Goal: Find specific page/section: Find specific page/section

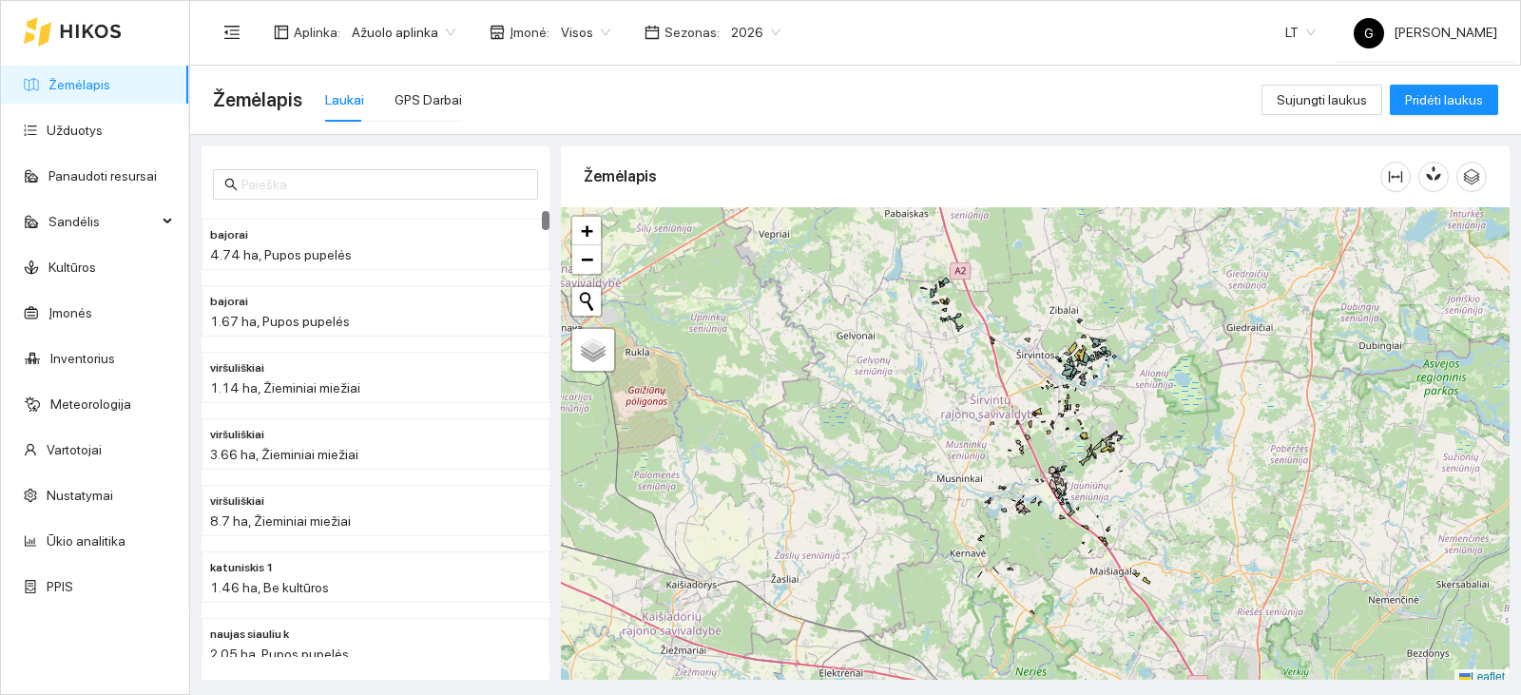
click at [731, 34] on span "2026" at bounding box center [755, 32] width 49 height 29
click at [731, 217] on div "2025" at bounding box center [739, 221] width 49 height 21
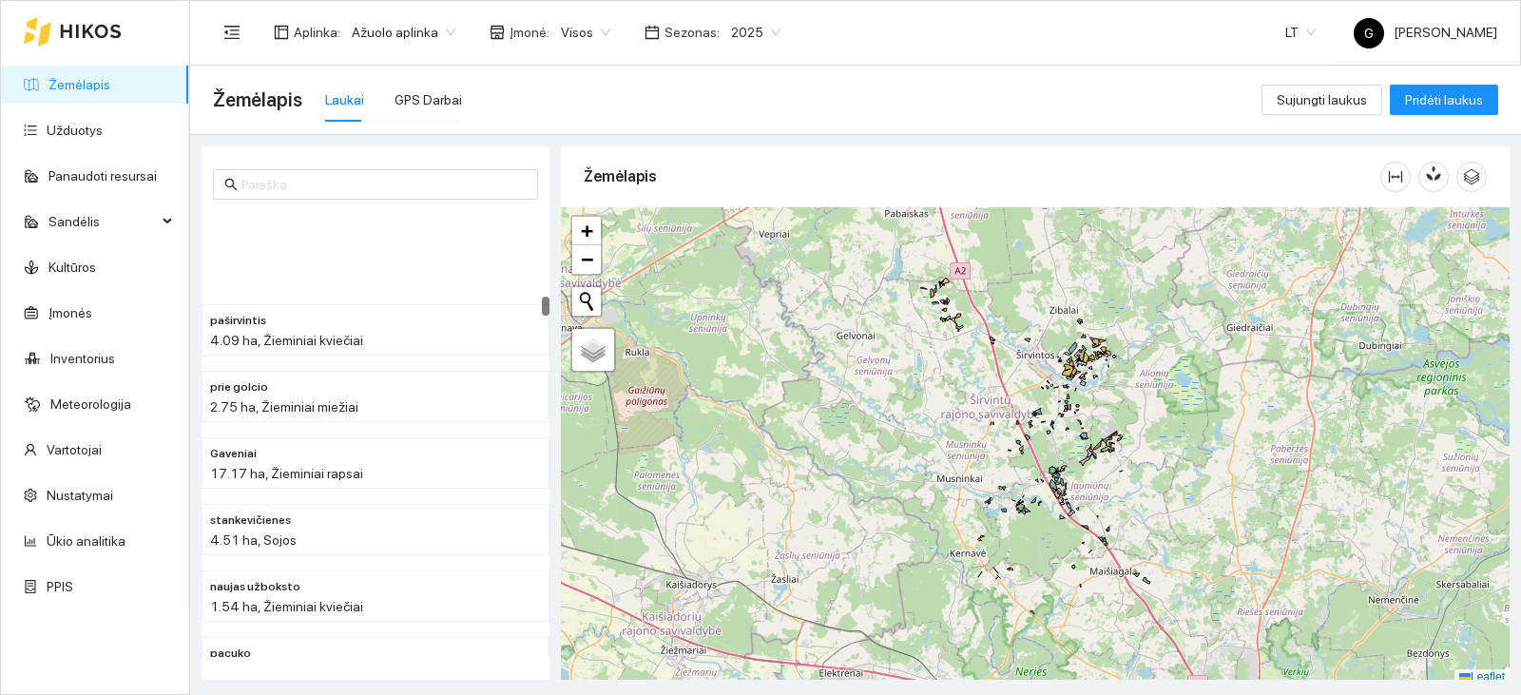
scroll to position [2566, 0]
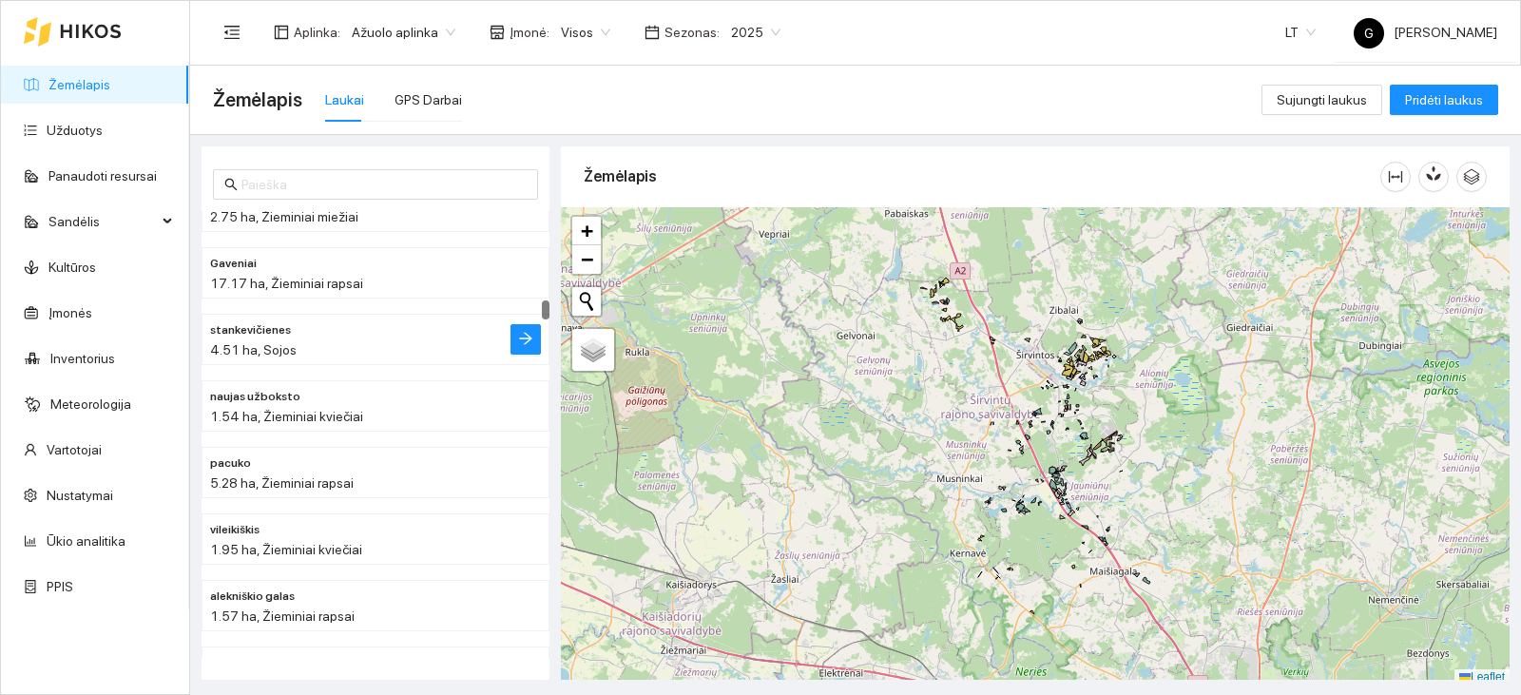
click at [353, 352] on div "4.51 ha, Sojos" at bounding box center [337, 349] width 255 height 21
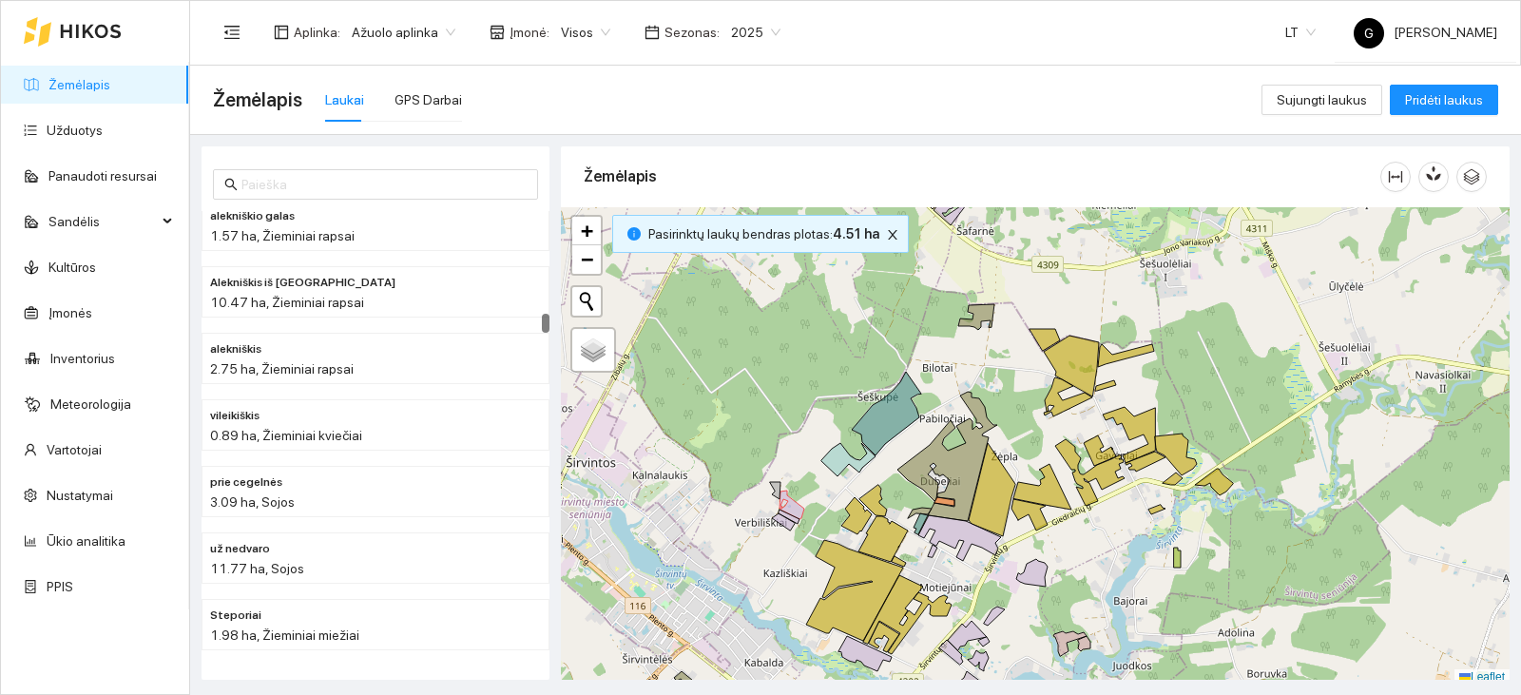
scroll to position [3041, 0]
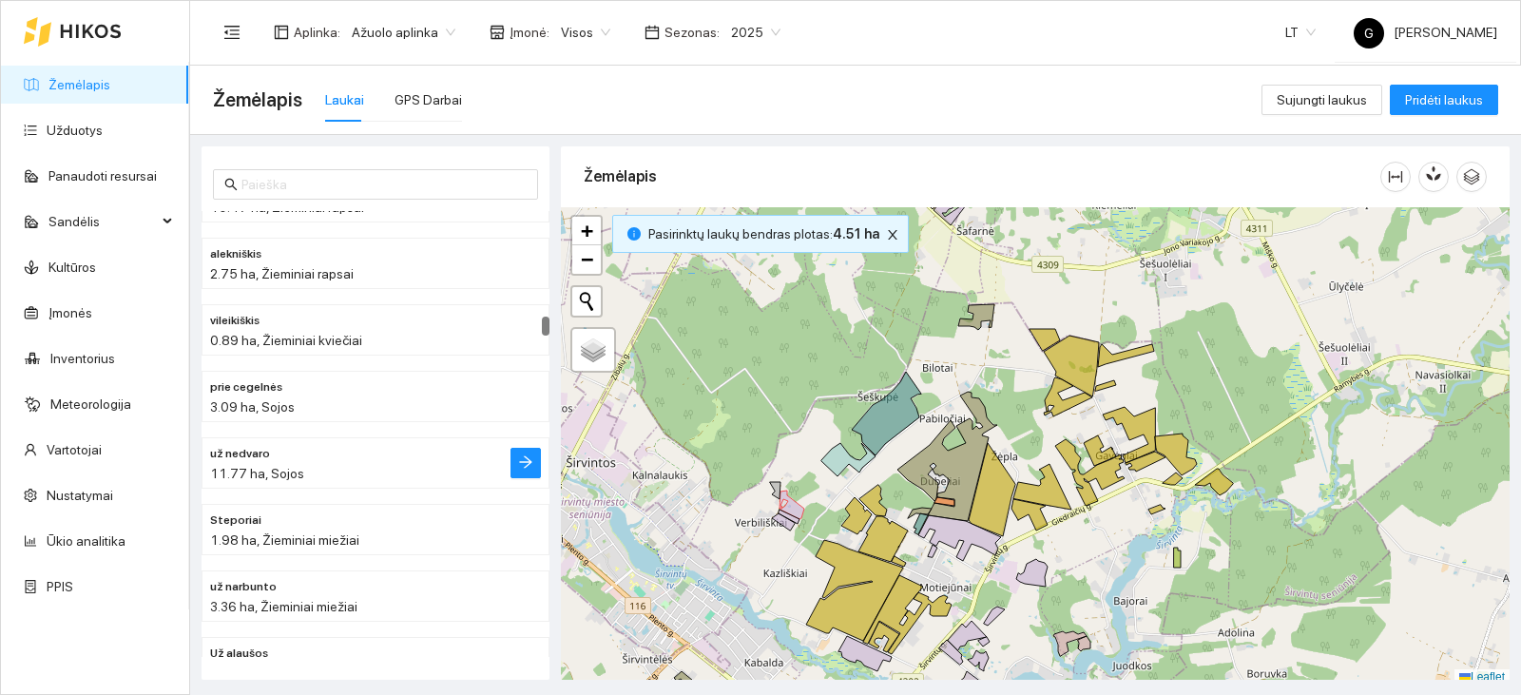
click at [382, 468] on div "11.77 ha, Sojos" at bounding box center [337, 473] width 255 height 21
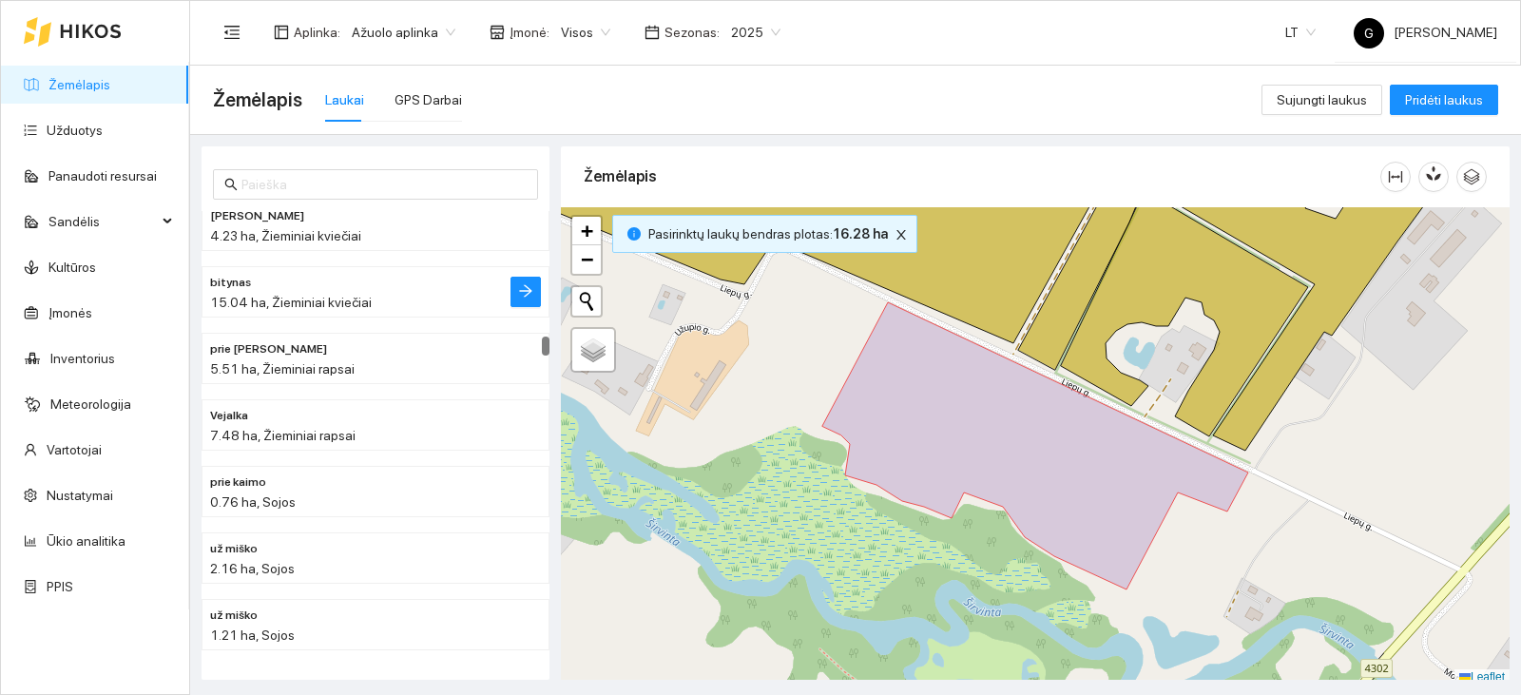
scroll to position [3706, 0]
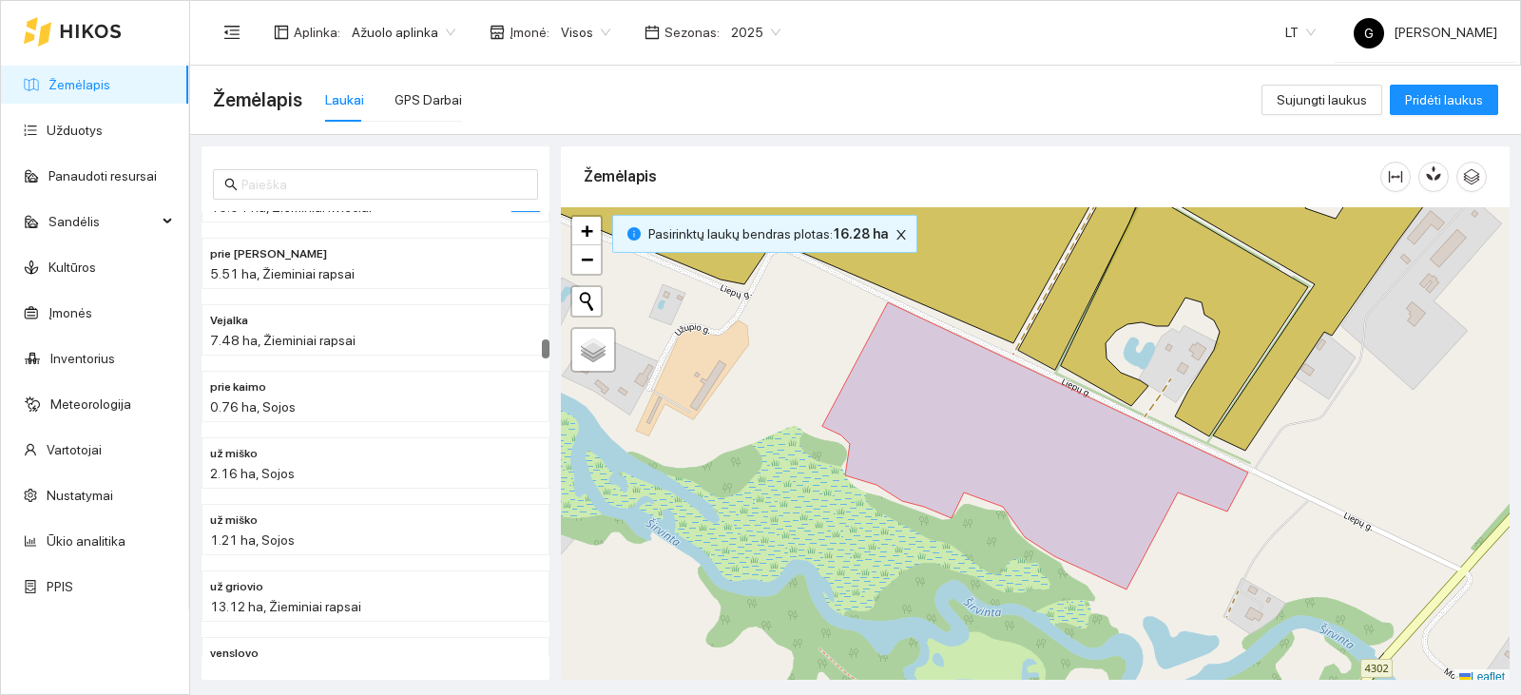
click at [386, 465] on div "2.16 ha, Sojos" at bounding box center [337, 473] width 255 height 21
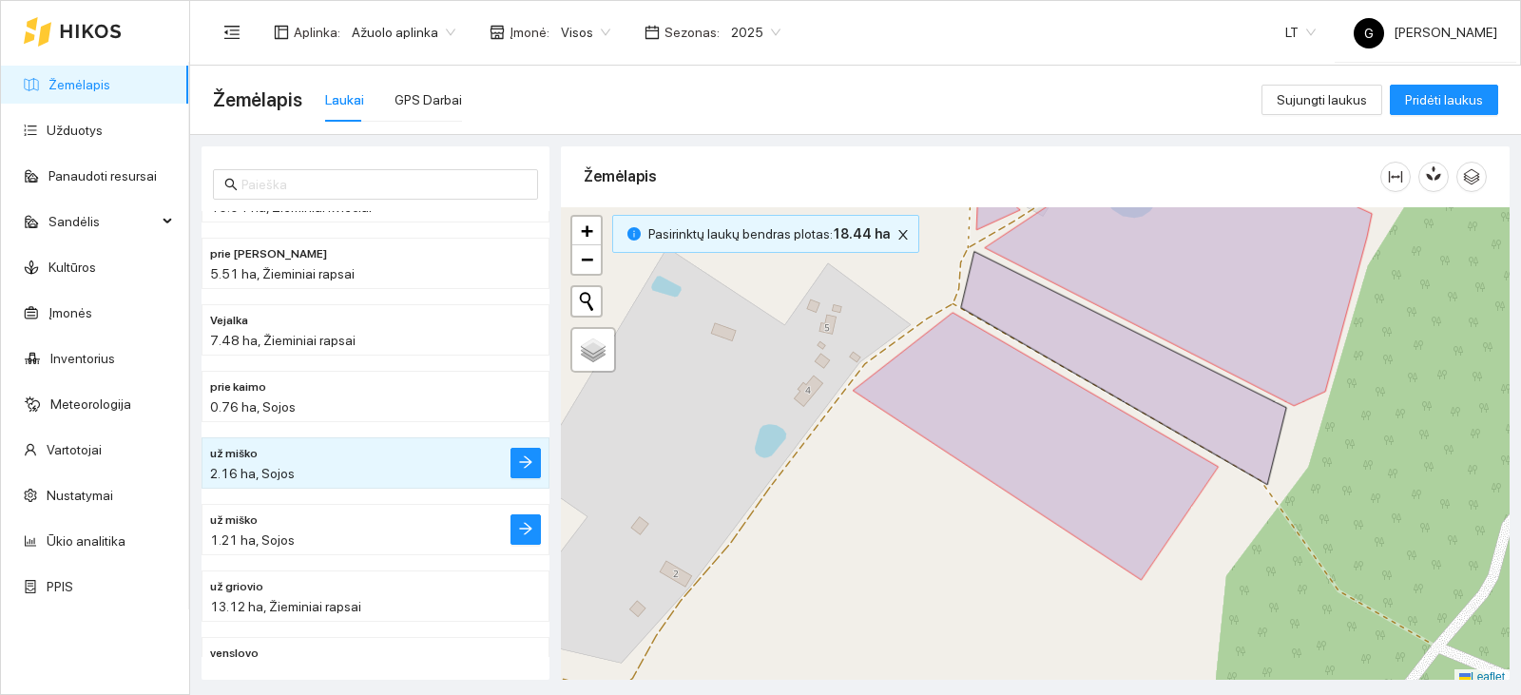
click at [373, 532] on div "1.21 ha, Sojos" at bounding box center [337, 539] width 255 height 21
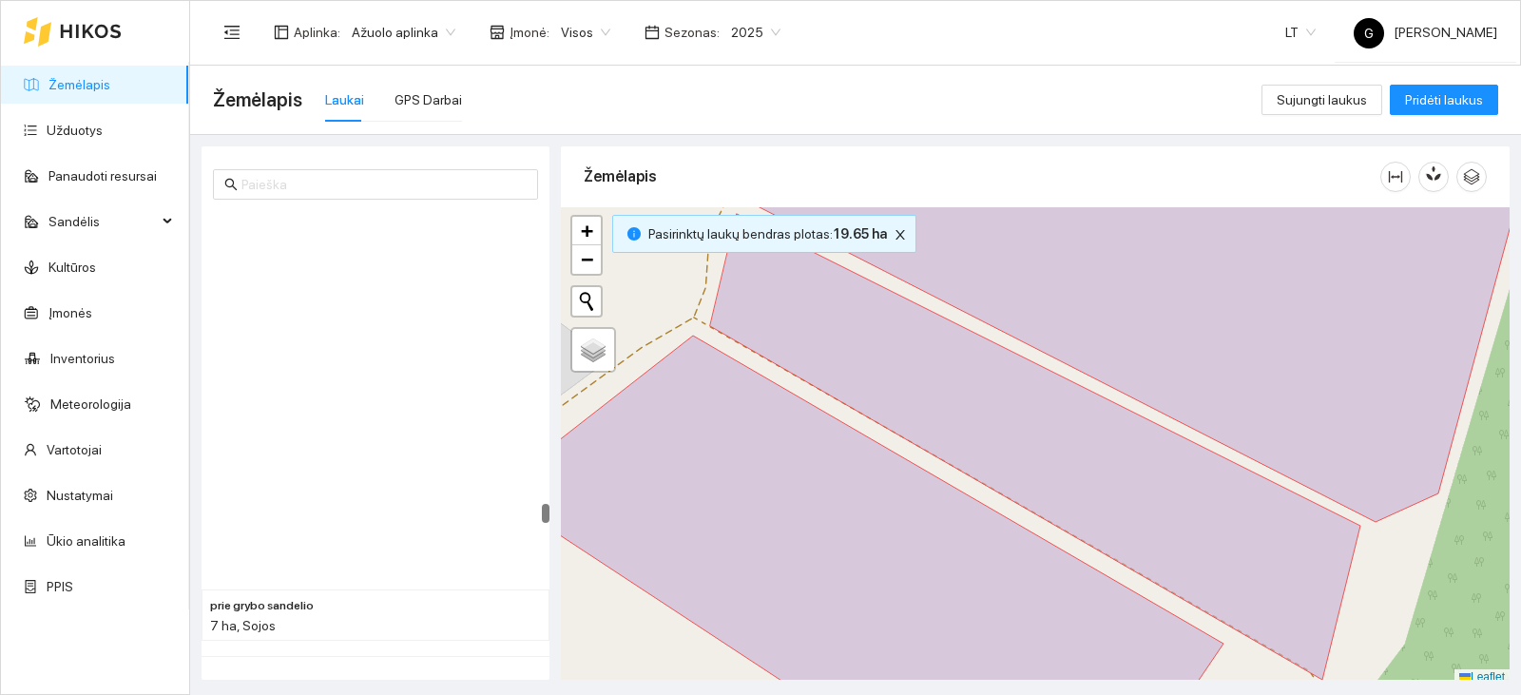
scroll to position [8553, 0]
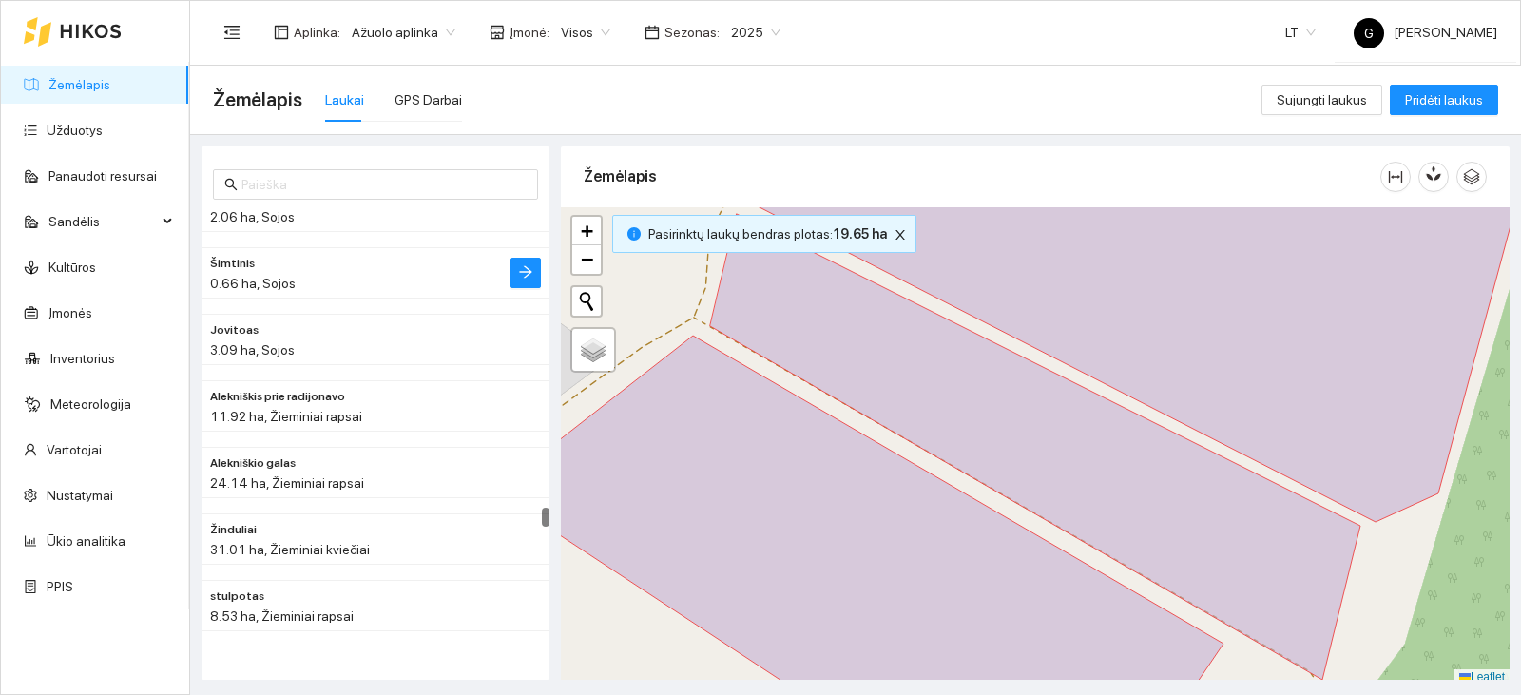
click at [379, 282] on div "0.66 ha, Sojos" at bounding box center [337, 283] width 255 height 21
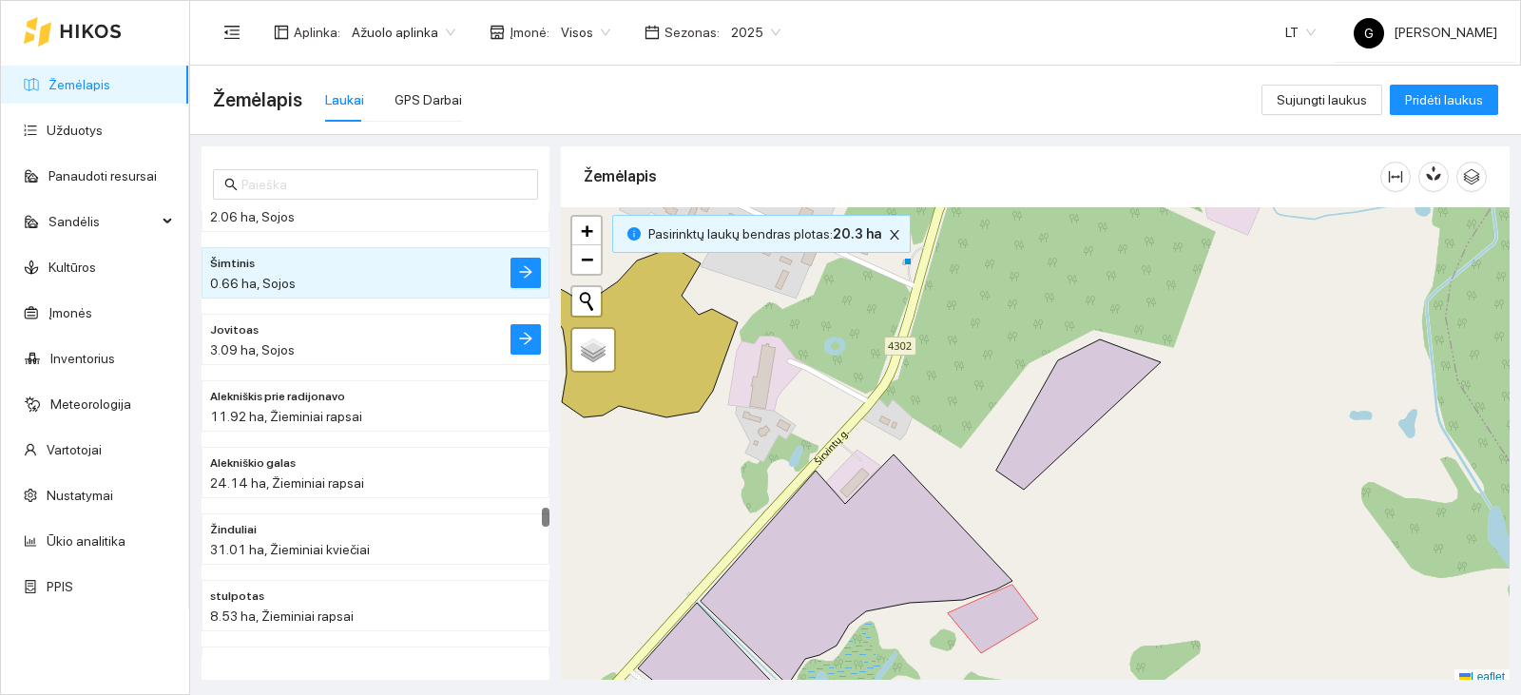
click at [457, 346] on div "3.09 ha, Sojos" at bounding box center [337, 349] width 255 height 21
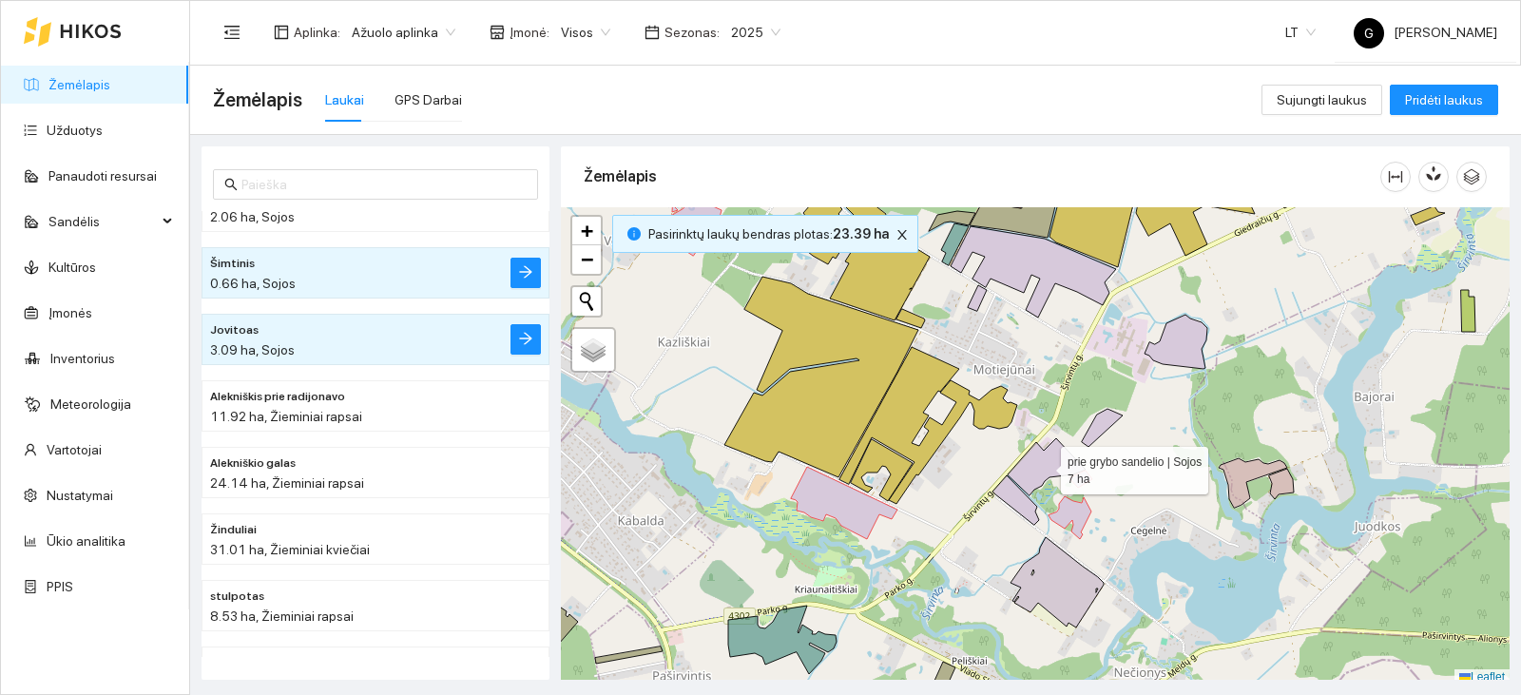
click at [1041, 467] on icon at bounding box center [1046, 466] width 78 height 57
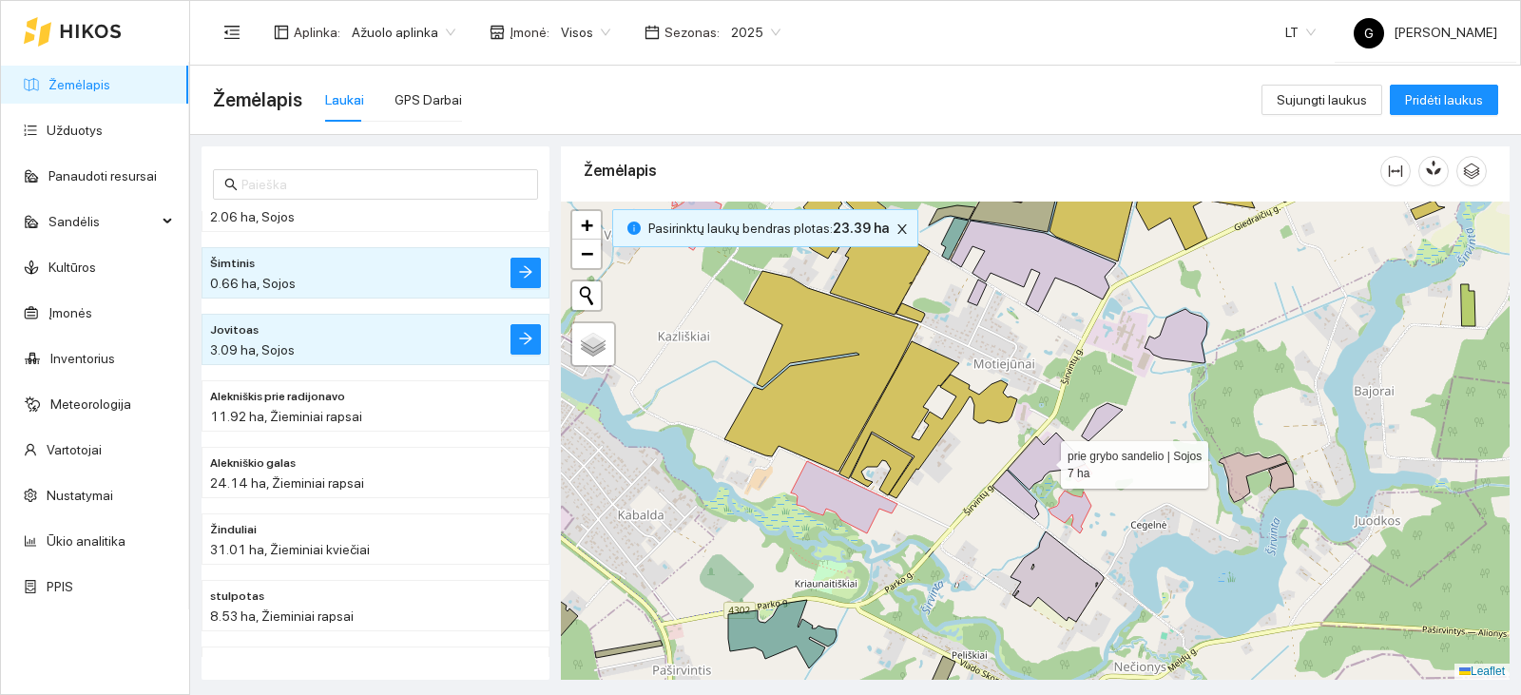
scroll to position [8449, 0]
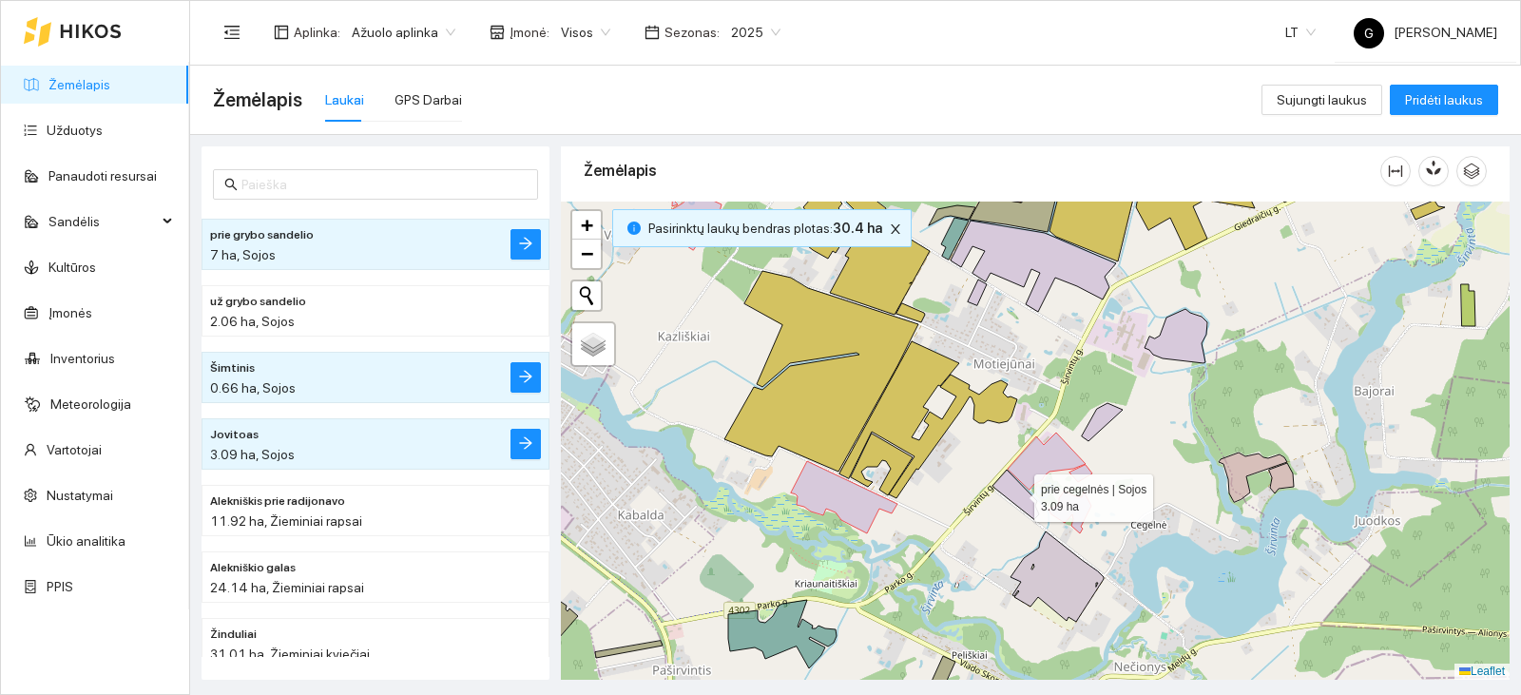
click at [1007, 490] on icon at bounding box center [1015, 493] width 47 height 49
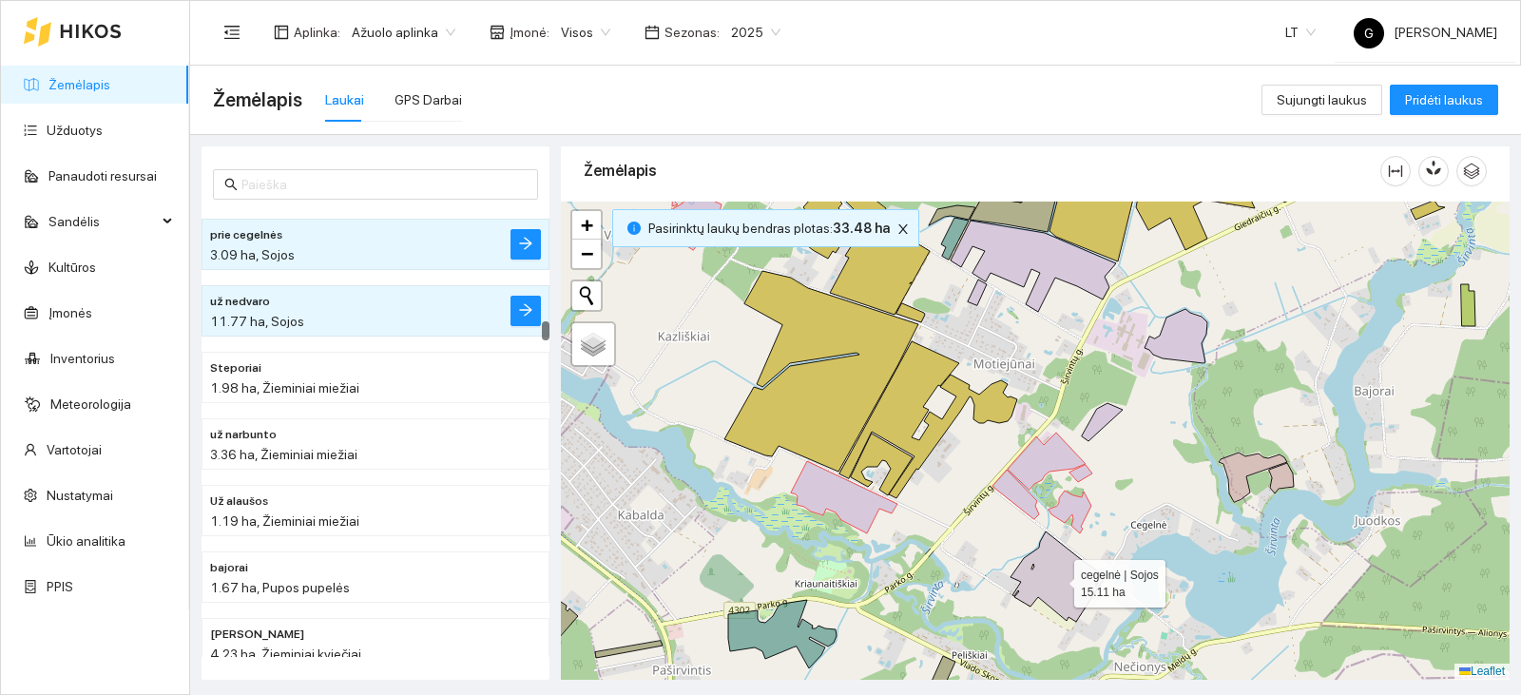
click at [1082, 583] on icon at bounding box center [1056, 576] width 93 height 90
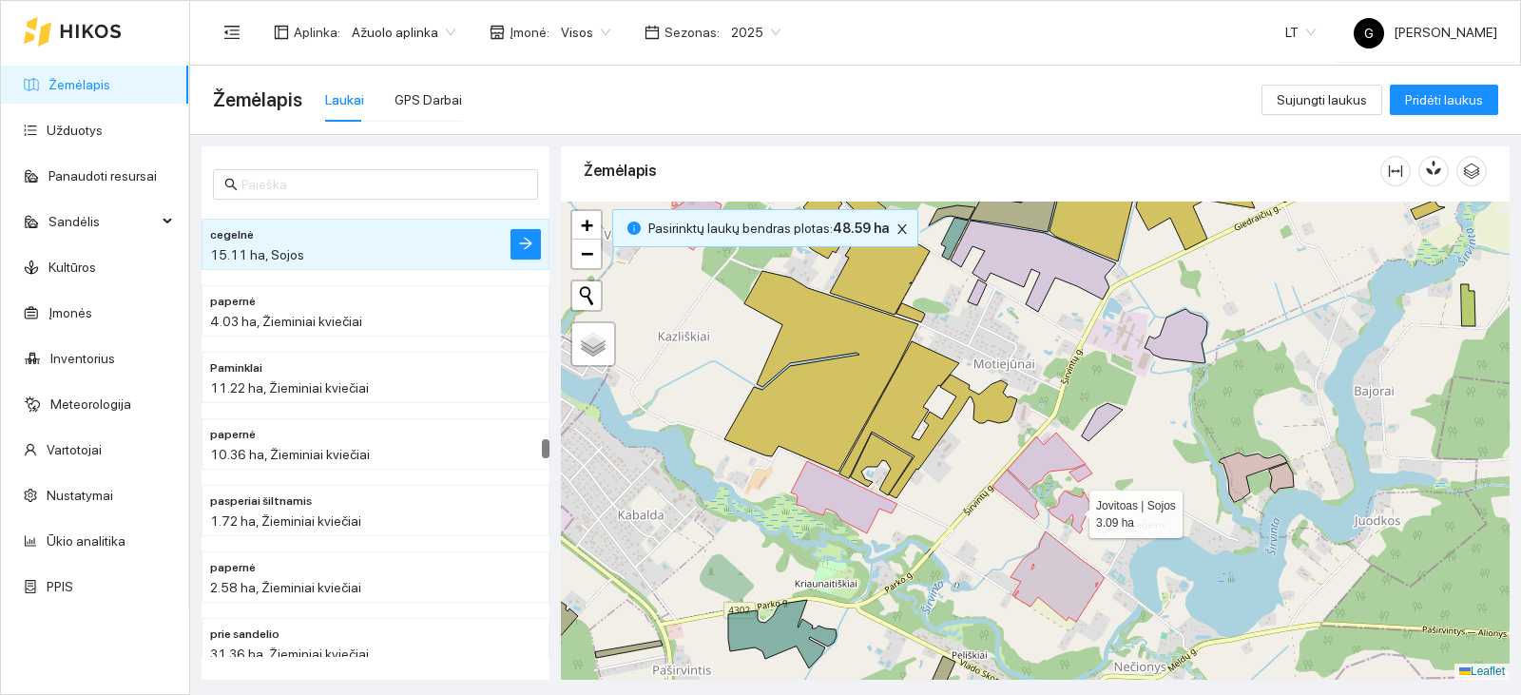
click at [1077, 505] on icon at bounding box center [1069, 511] width 43 height 43
click at [1085, 479] on div "+ − Nieko nerasta. Bandykite dar kartą. Žemėlapis Palydovas Leaflet" at bounding box center [1035, 440] width 948 height 478
click at [1082, 474] on icon at bounding box center [1080, 473] width 23 height 17
click at [1046, 459] on icon at bounding box center [1046, 460] width 78 height 57
click at [1088, 478] on div "+ − Nieko nerasta. Bandykite dar kartą. Žemėlapis Palydovas Leaflet" at bounding box center [1035, 440] width 948 height 478
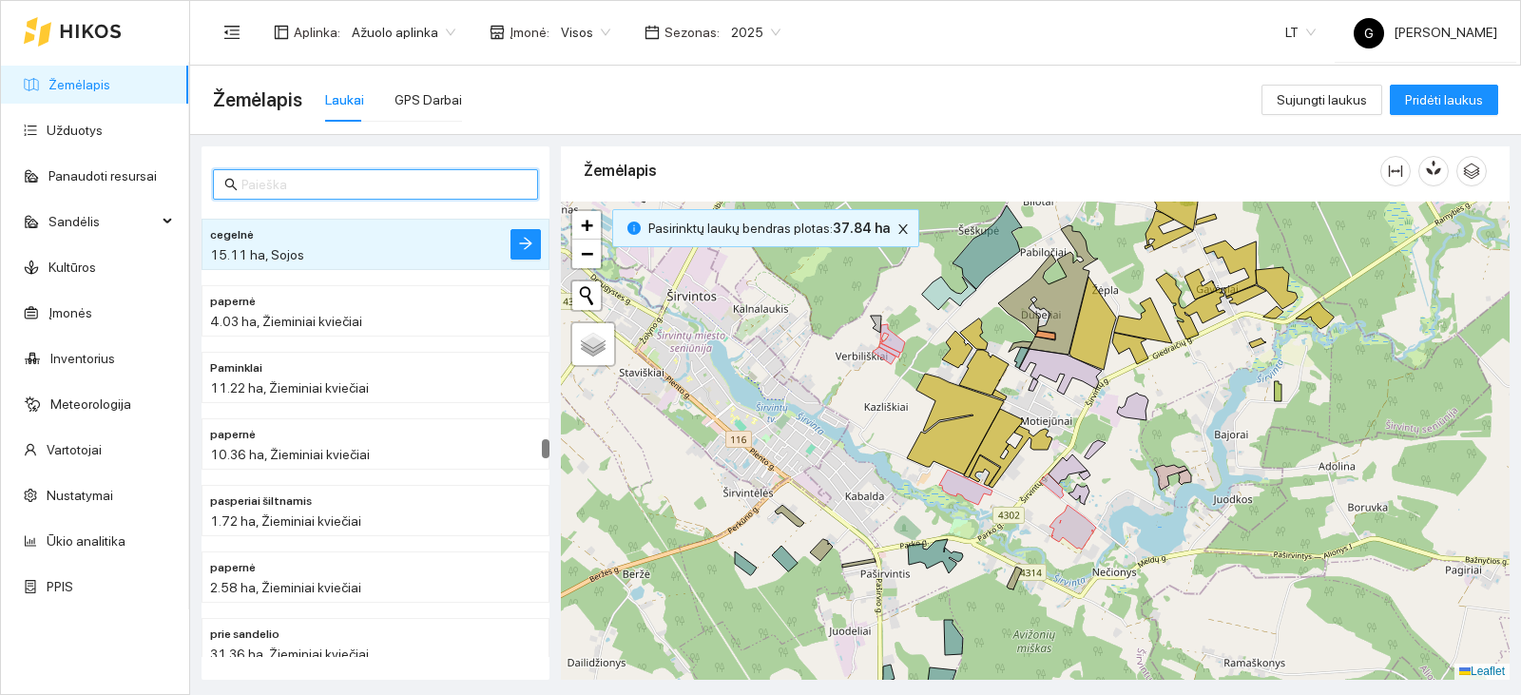
click at [306, 185] on input "text" at bounding box center [383, 184] width 285 height 21
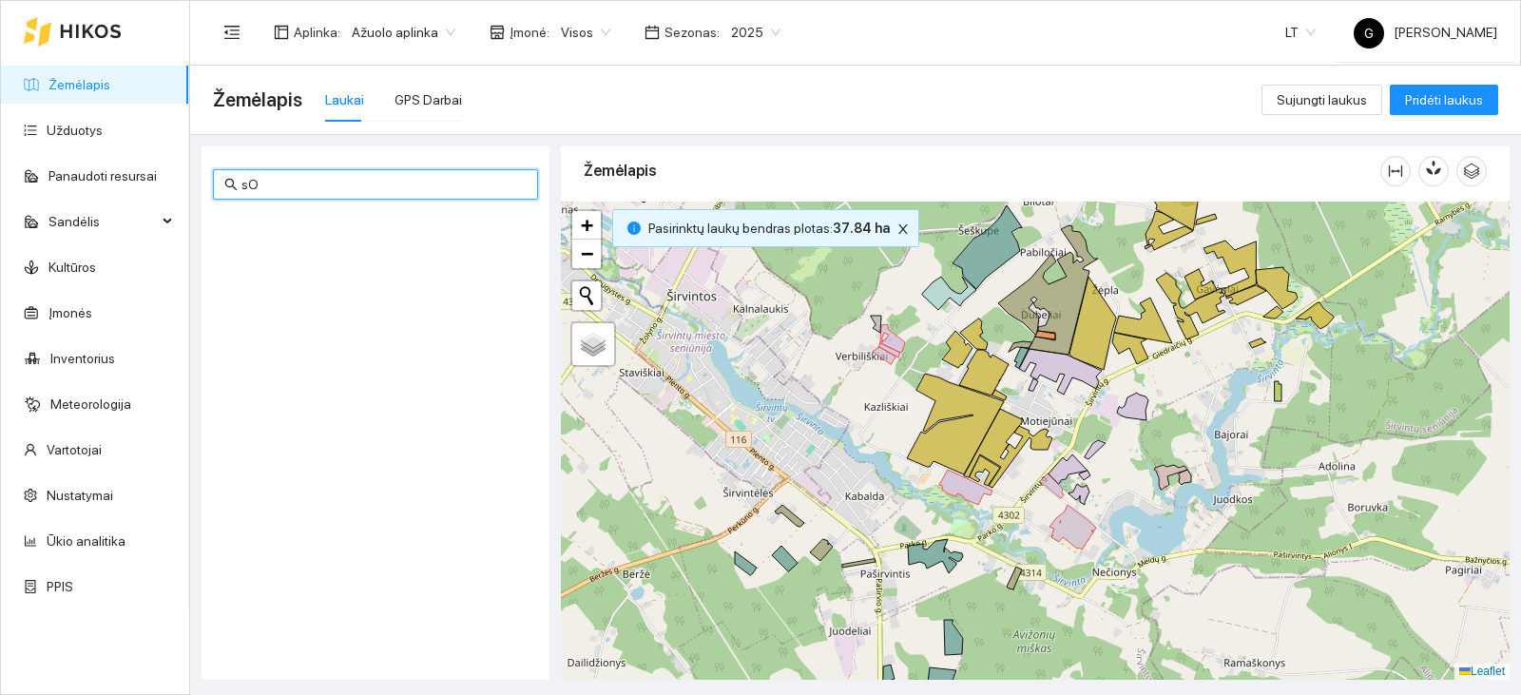
type input "s"
type input "Soj"
